Goal: Browse casually

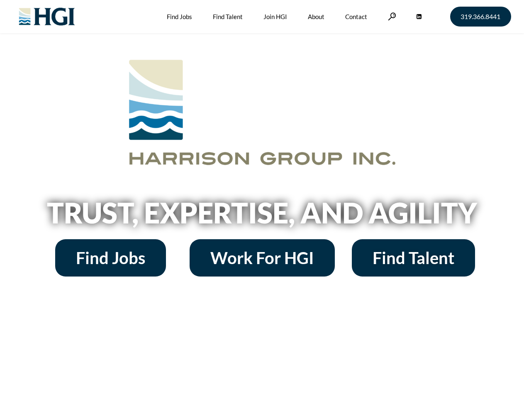
click at [262, 199] on h2 "Trust, Expertise, and Agility" at bounding box center [262, 213] width 473 height 28
click at [391, 16] on link at bounding box center [392, 16] width 8 height 8
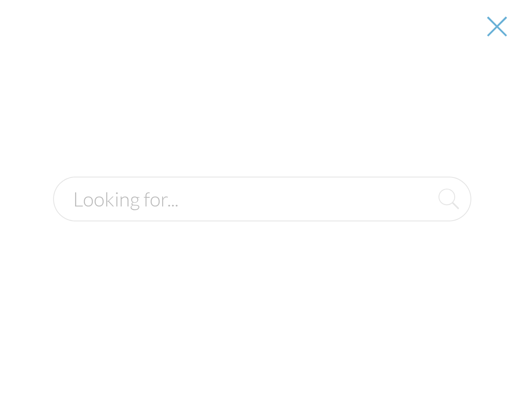
click at [262, 216] on h2 "Trust, Expertise, and Agility" at bounding box center [262, 213] width 473 height 28
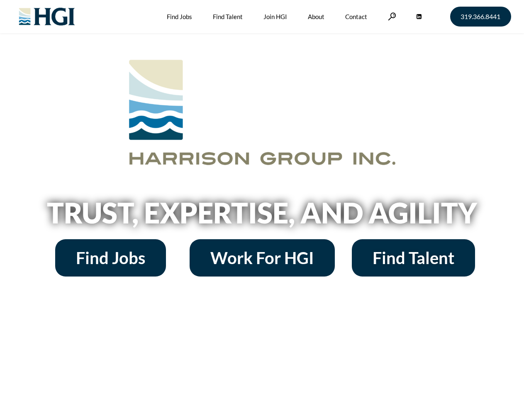
click at [262, 199] on h2 "Trust, Expertise, and Agility" at bounding box center [262, 213] width 473 height 28
click at [391, 16] on link at bounding box center [392, 16] width 8 height 8
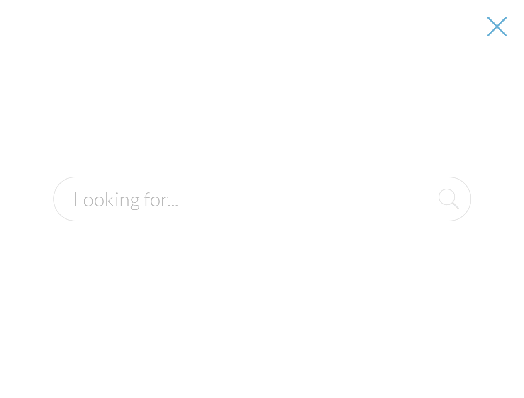
click at [262, 216] on h2 "Trust, Expertise, and Agility" at bounding box center [262, 213] width 473 height 28
